Goal: Task Accomplishment & Management: Manage account settings

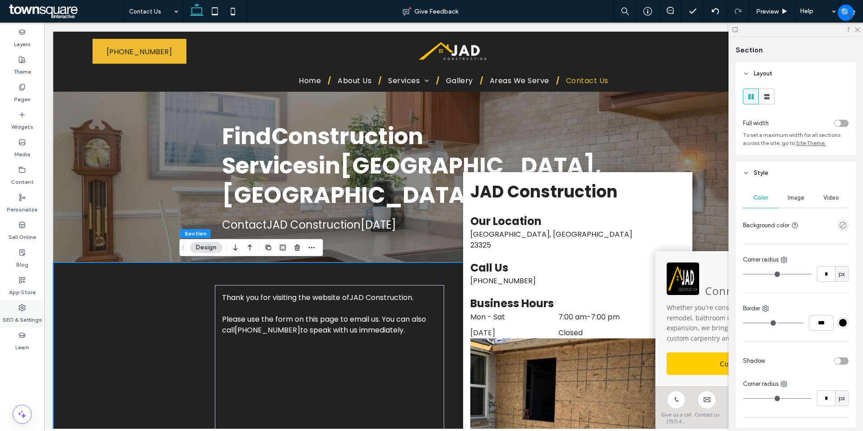
click at [18, 315] on label "SEO & Settings" at bounding box center [22, 317] width 39 height 13
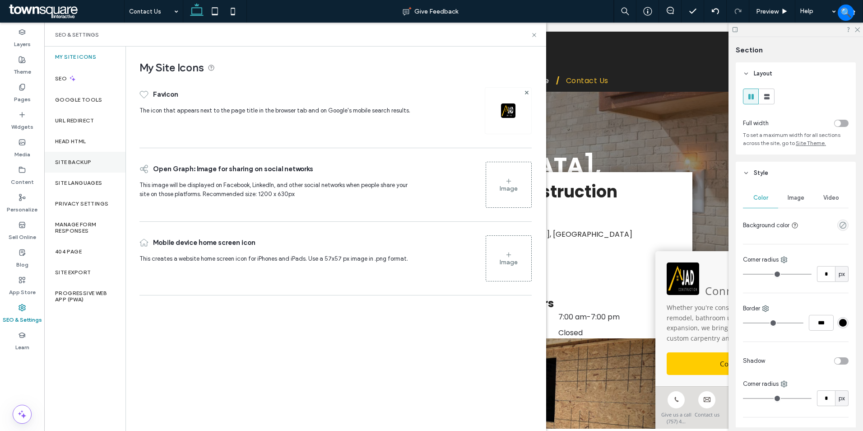
click at [86, 165] on label "Site Backup" at bounding box center [73, 162] width 36 height 6
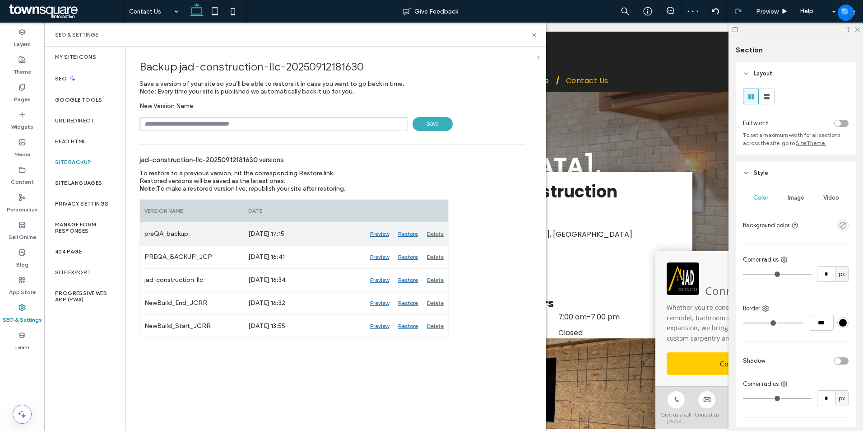
click at [382, 235] on div "Preview" at bounding box center [380, 234] width 28 height 23
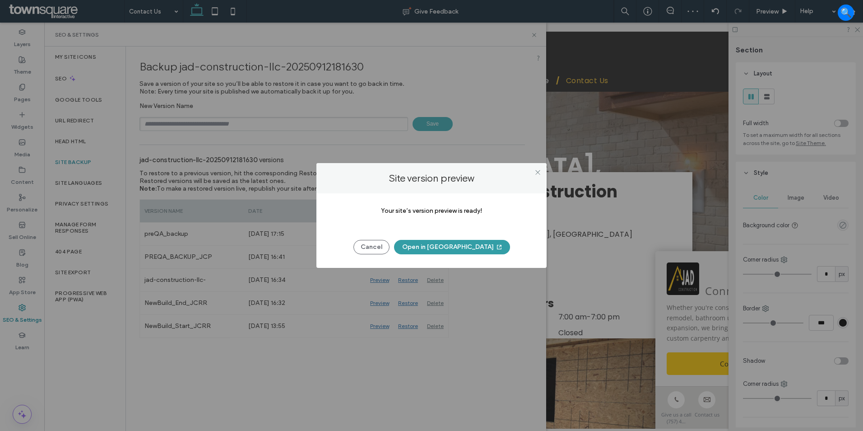
click at [457, 247] on button "Open in [GEOGRAPHIC_DATA]" at bounding box center [452, 247] width 116 height 14
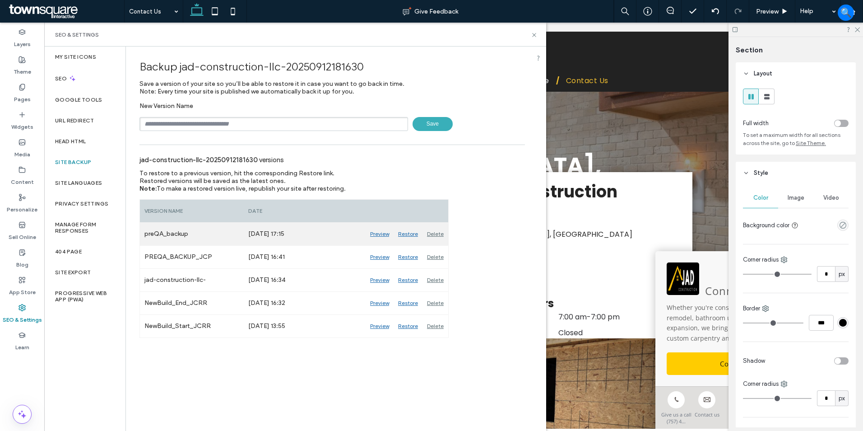
click at [406, 233] on div "Restore" at bounding box center [408, 234] width 29 height 23
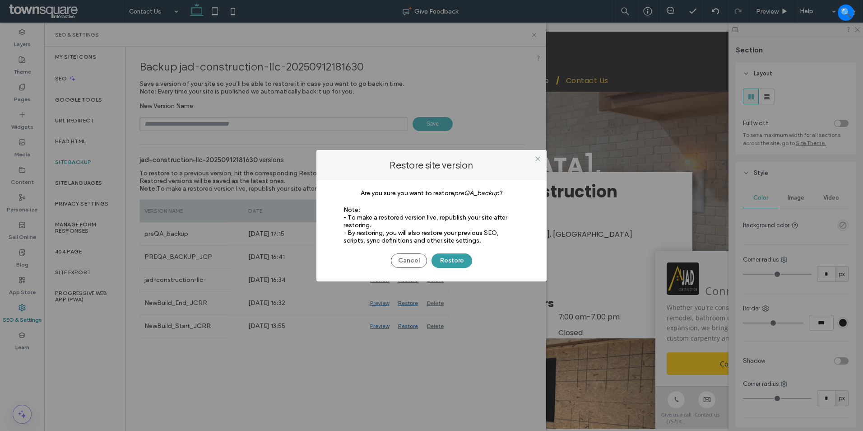
click at [448, 258] on button "Restore" at bounding box center [452, 260] width 41 height 14
